Goal: Find specific page/section: Find specific page/section

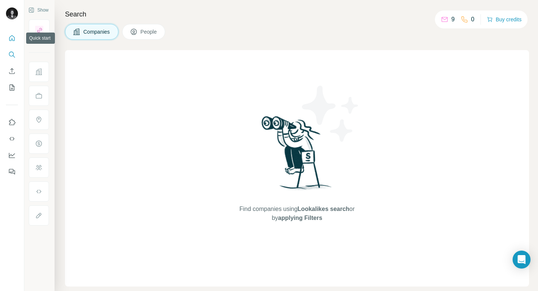
click at [7, 38] on button "Quick start" at bounding box center [12, 37] width 12 height 13
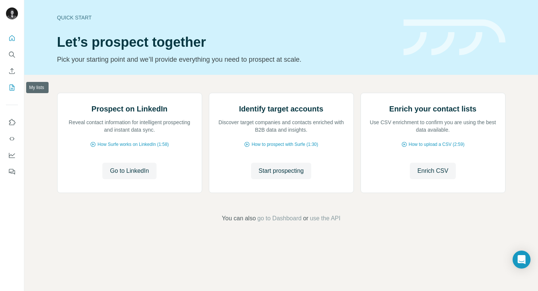
click at [11, 89] on icon "My lists" at bounding box center [13, 86] width 4 height 5
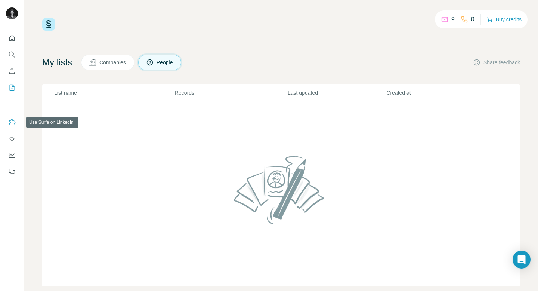
click at [11, 124] on icon "Use Surfe on LinkedIn" at bounding box center [12, 122] width 6 height 6
click at [50, 24] on img at bounding box center [48, 24] width 13 height 13
click at [109, 58] on button "Companies" at bounding box center [107, 63] width 53 height 16
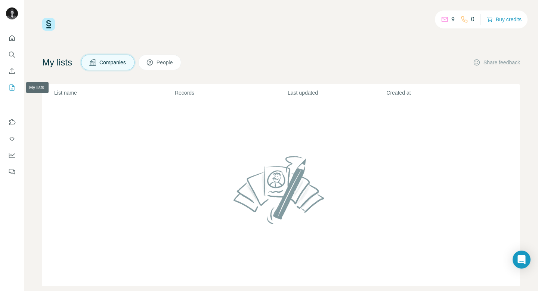
click at [13, 87] on icon "My lists" at bounding box center [11, 87] width 7 height 7
